Goal: Transaction & Acquisition: Purchase product/service

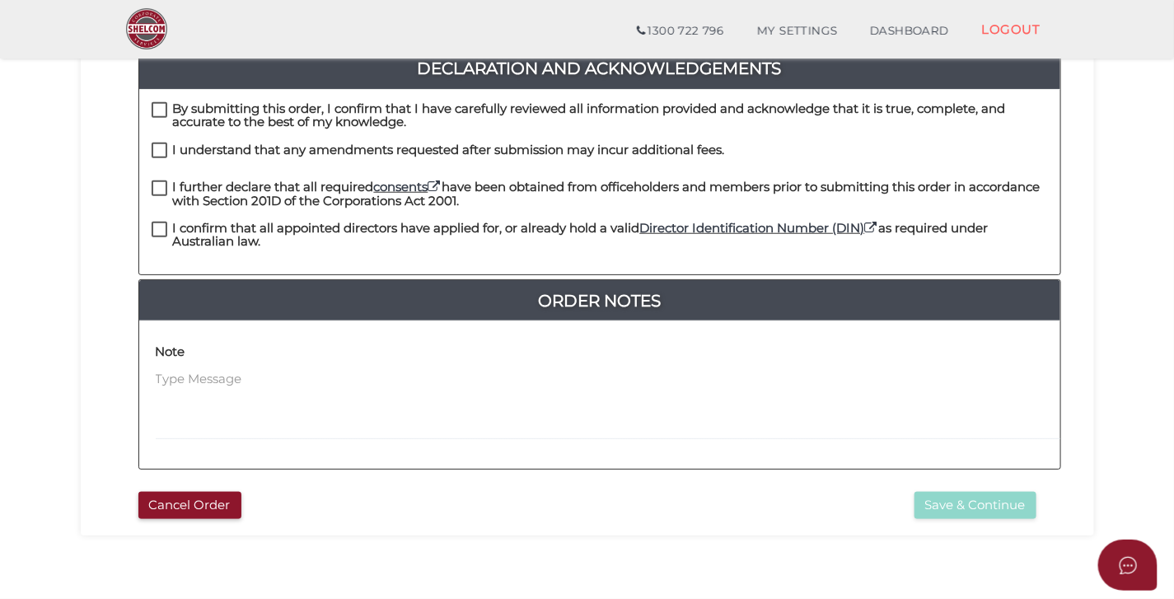
scroll to position [492, 0]
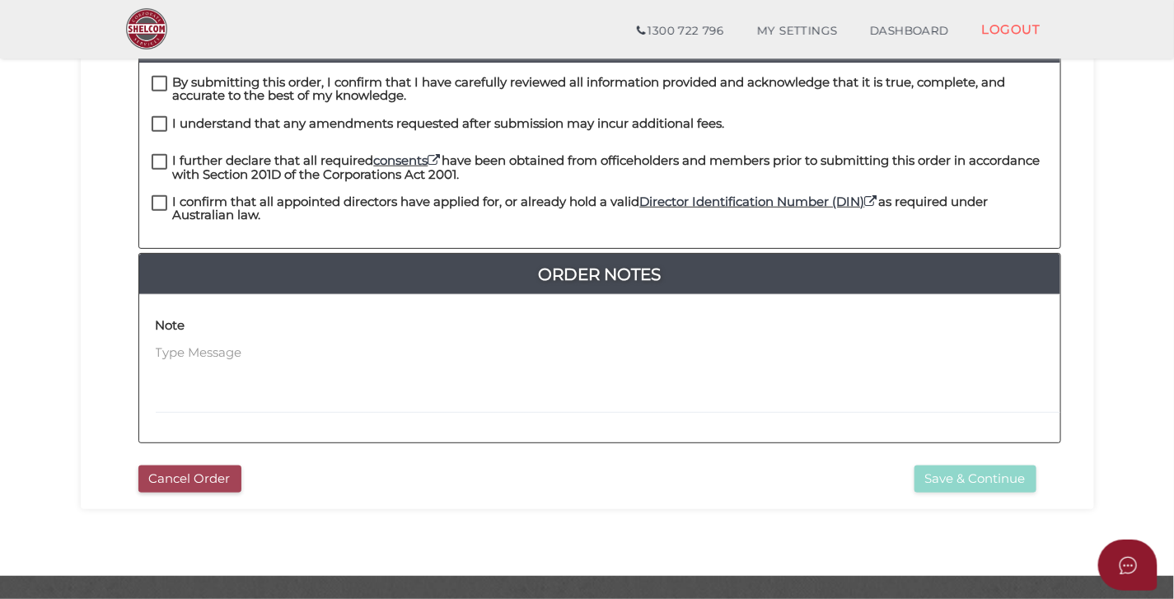
click at [208, 472] on button "Cancel Order" at bounding box center [189, 479] width 103 height 27
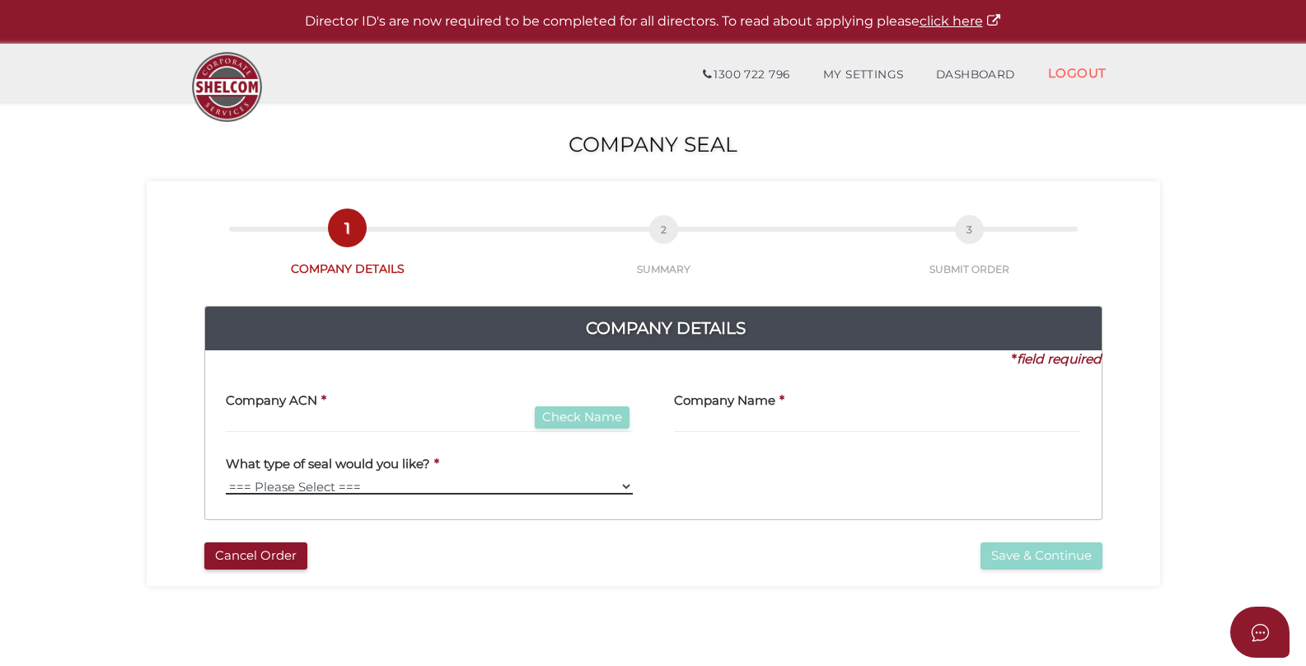
click at [386, 489] on select "=== Please Select === Fold Seal" at bounding box center [429, 486] width 407 height 16
select select "Fold Seal"
click at [226, 478] on select "=== Please Select === Fold Seal" at bounding box center [429, 486] width 407 height 16
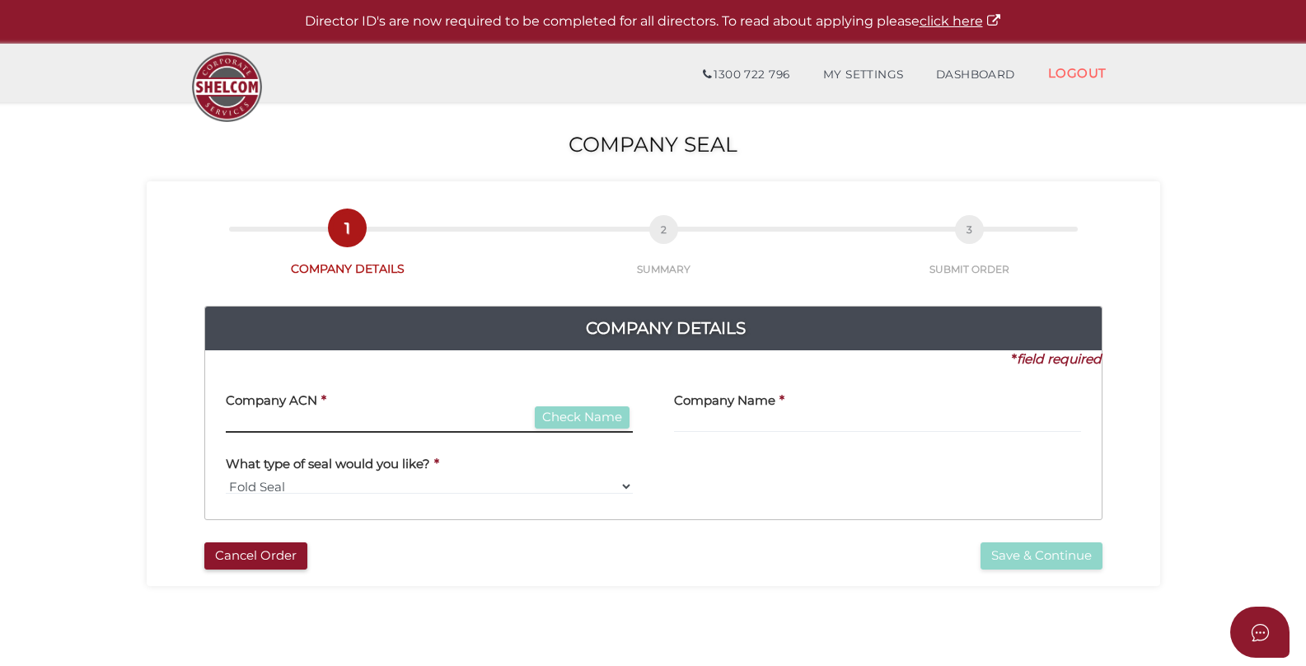
click at [459, 425] on input "text" at bounding box center [429, 424] width 407 height 18
type input "111111111"
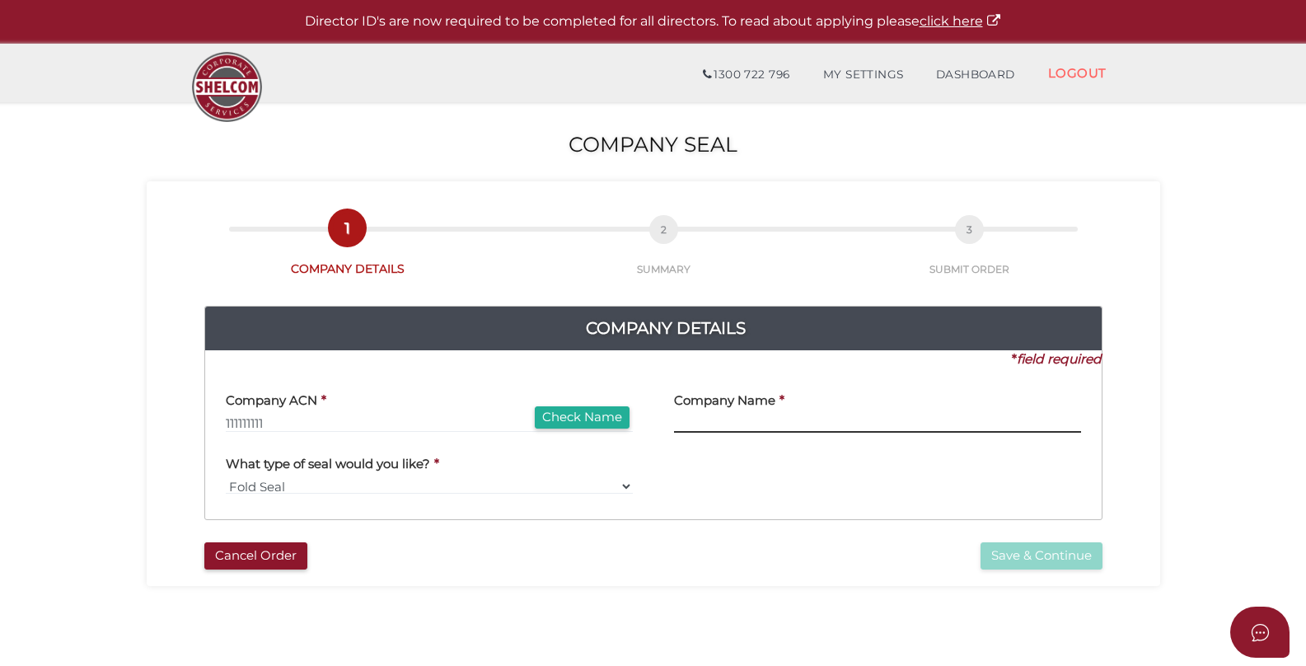
click at [751, 419] on input "text" at bounding box center [877, 424] width 407 height 18
type input "milkytest"
click at [1042, 556] on button "Save & Continue" at bounding box center [1042, 555] width 122 height 27
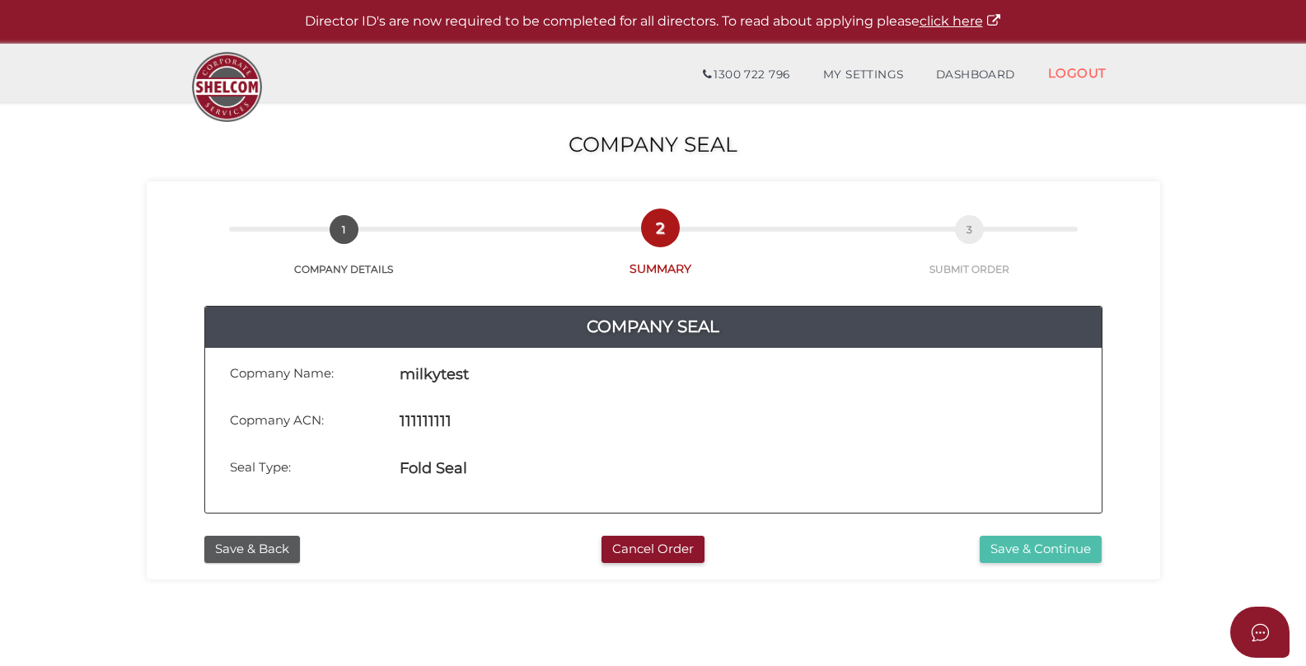
click at [1019, 546] on button "Save & Continue" at bounding box center [1041, 549] width 122 height 27
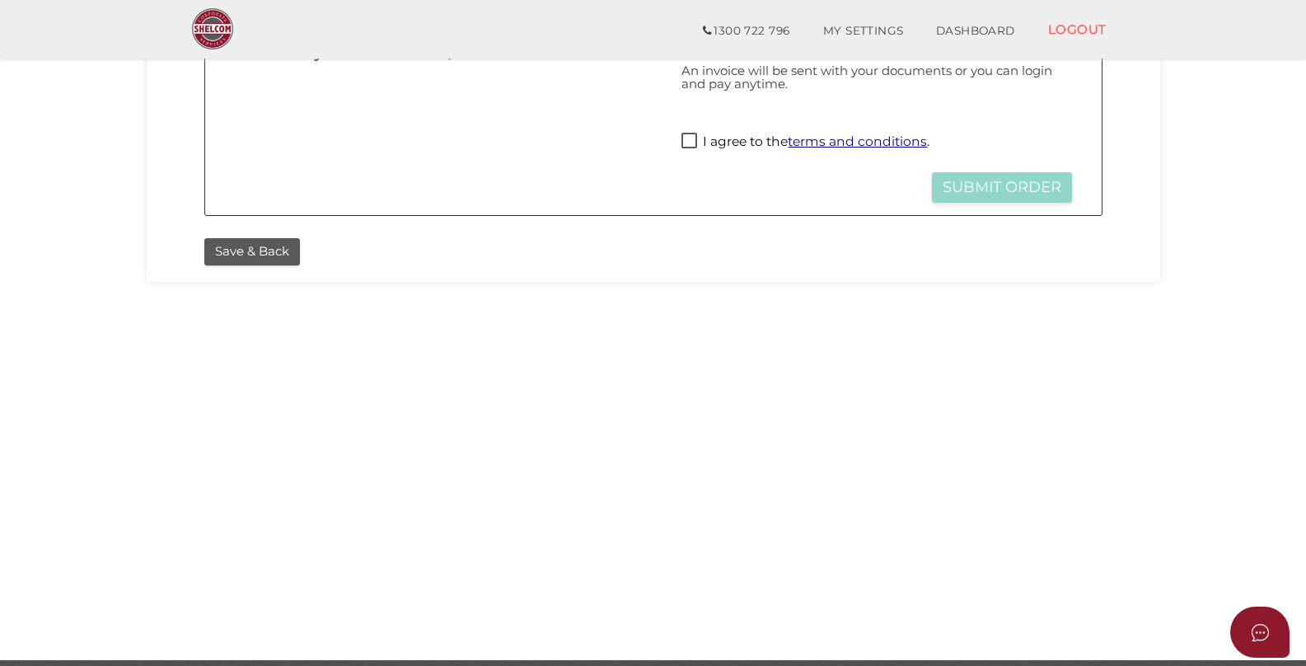
scroll to position [422, 0]
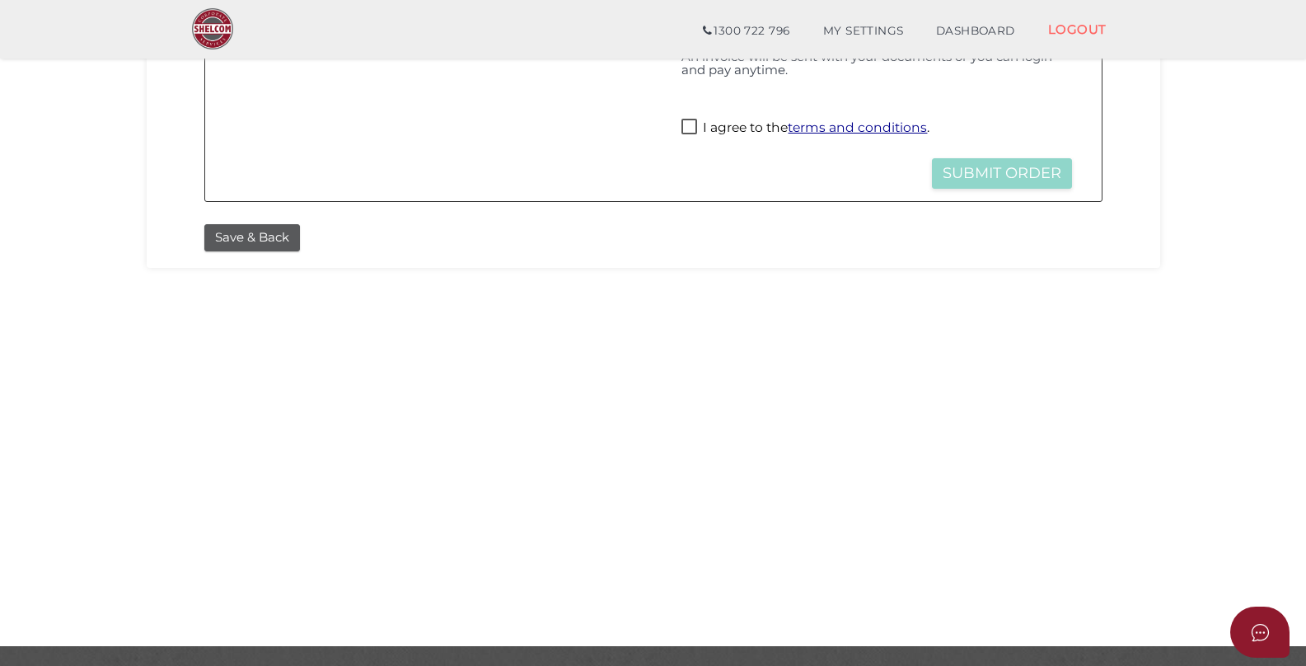
click at [690, 128] on label "I agree to the terms and conditions ." at bounding box center [806, 129] width 248 height 21
checkbox input "true"
click at [967, 178] on button "Submit Order" at bounding box center [1002, 173] width 140 height 30
